Goal: Information Seeking & Learning: Learn about a topic

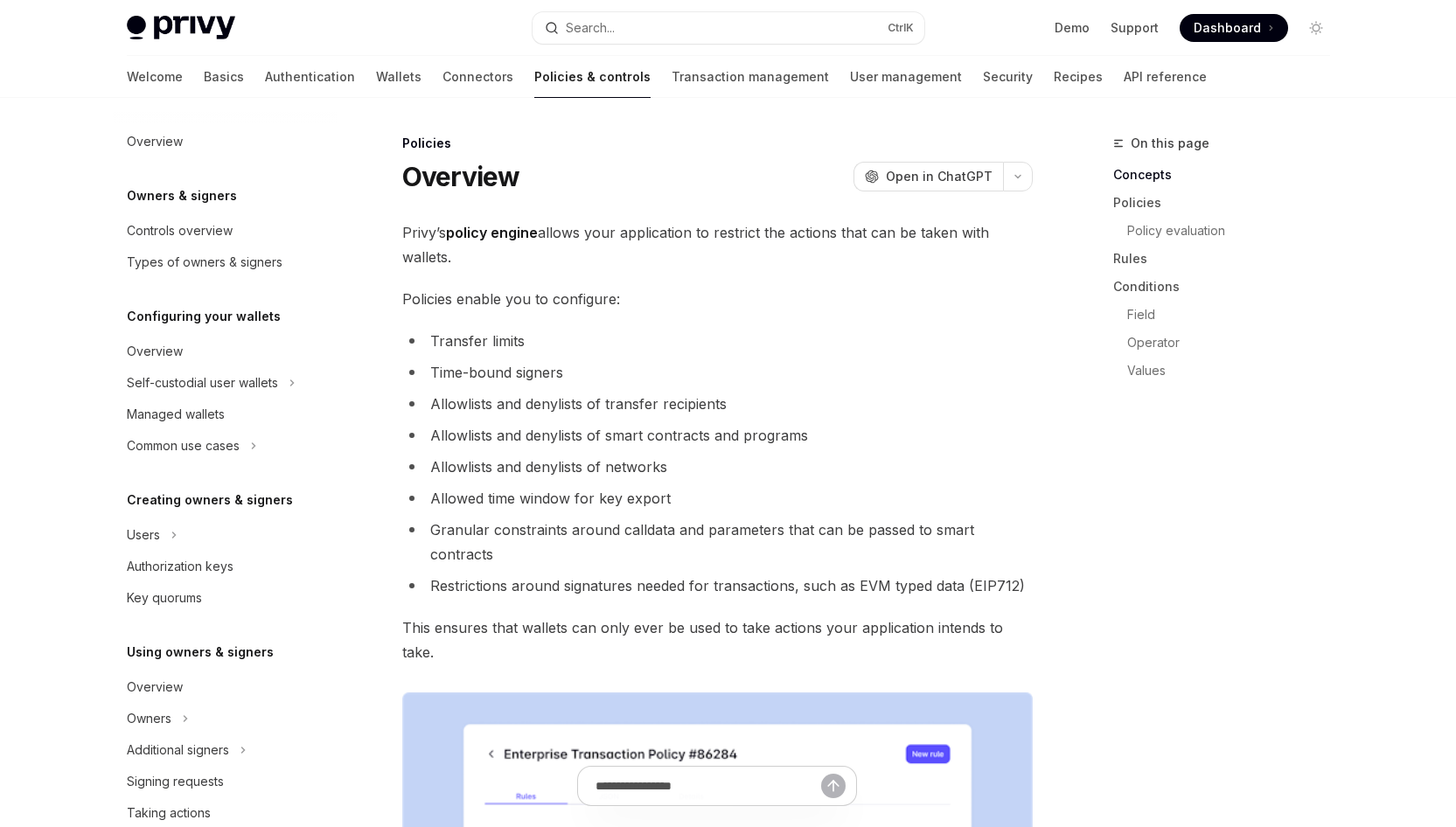
scroll to position [404, 0]
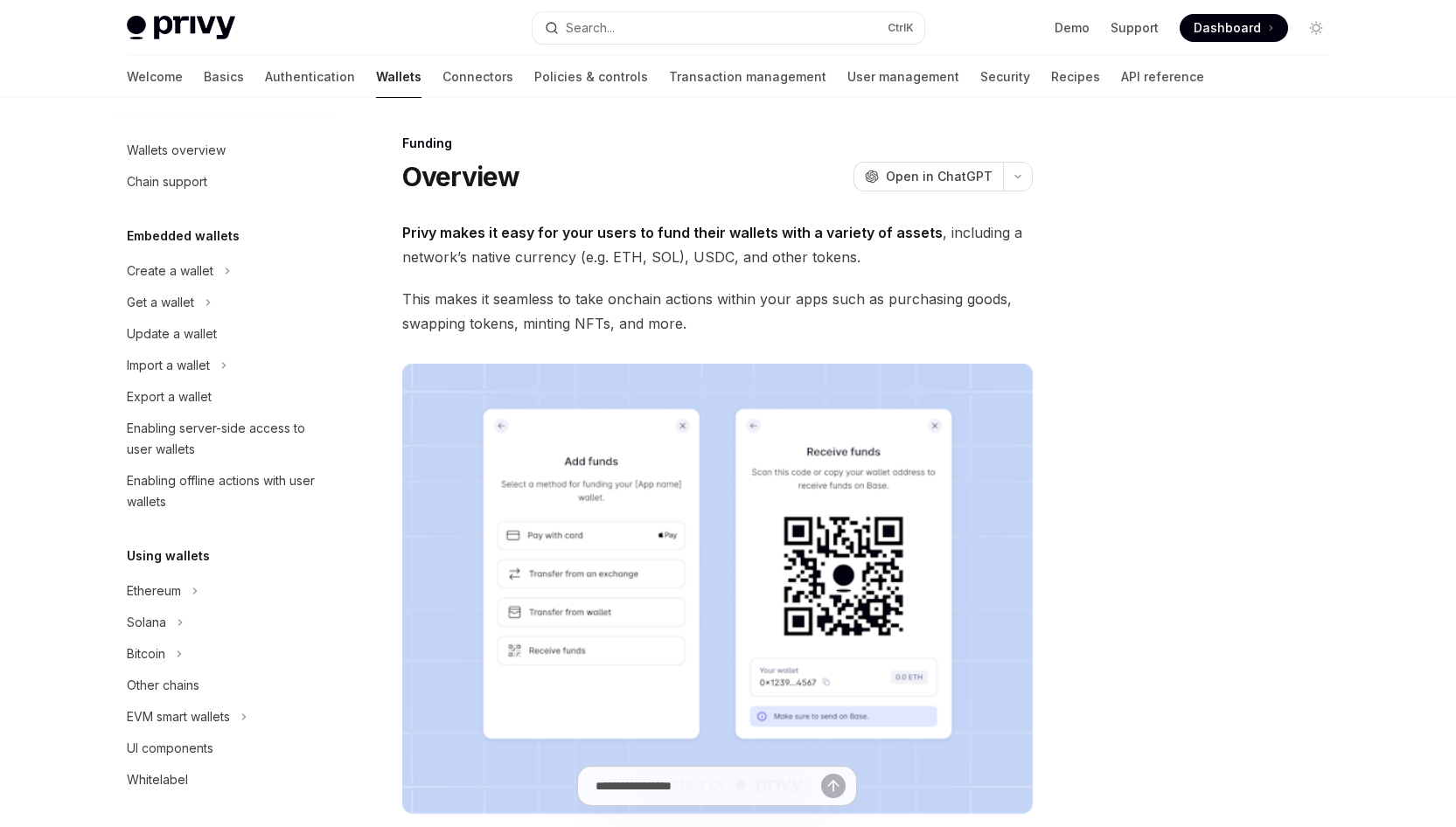
scroll to position [406, 0]
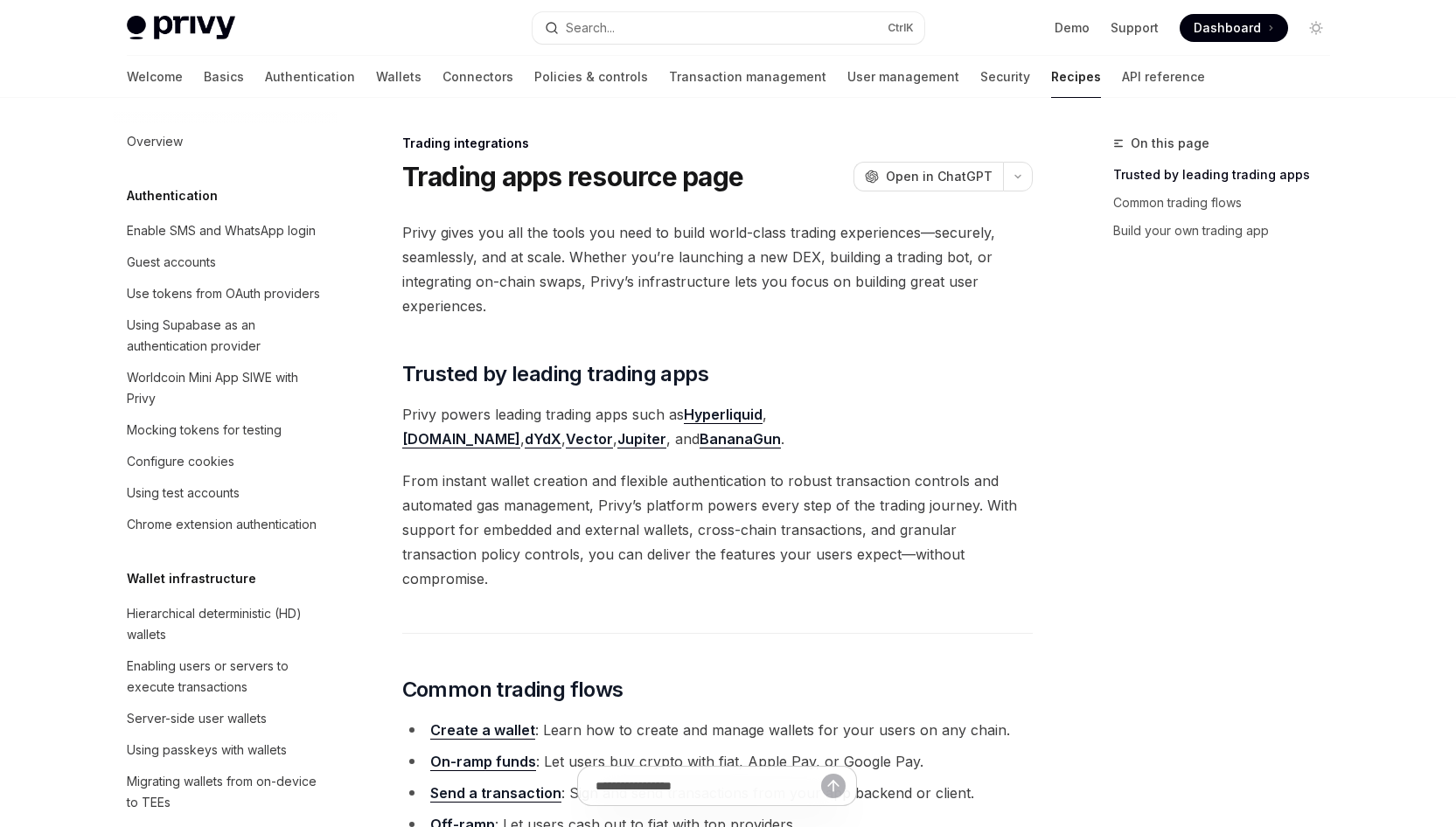
scroll to position [1647, 0]
